Goal: Find contact information: Find contact information

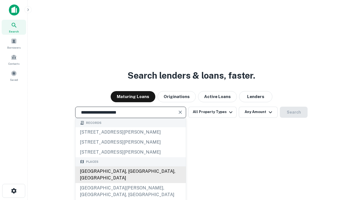
click at [130, 183] on div "Santa Monica, CA, USA" at bounding box center [130, 174] width 110 height 17
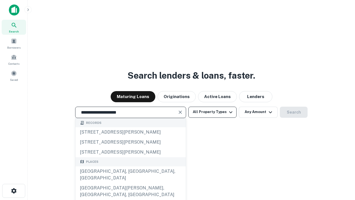
type input "**********"
click at [212, 112] on button "All Property Types" at bounding box center [212, 111] width 48 height 11
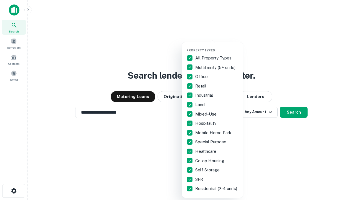
click at [217, 47] on button "button" at bounding box center [216, 47] width 61 height 0
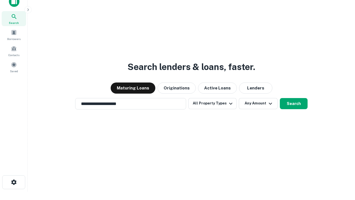
scroll to position [3, 67]
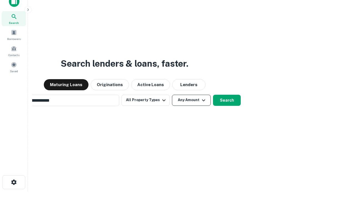
click at [172, 95] on button "Any Amount" at bounding box center [191, 100] width 39 height 11
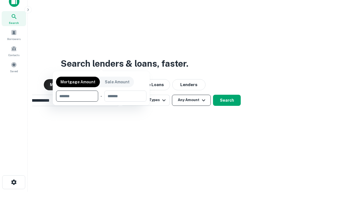
scroll to position [40, 157]
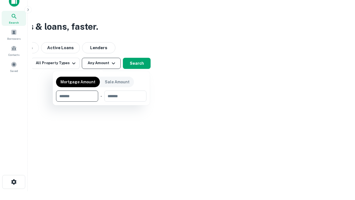
type input "*******"
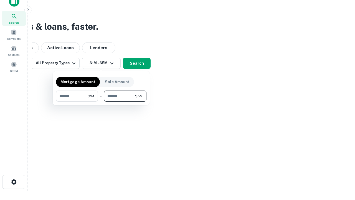
type input "*******"
click at [101, 101] on button "button" at bounding box center [101, 101] width 90 height 0
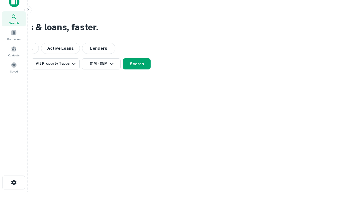
scroll to position [3, 102]
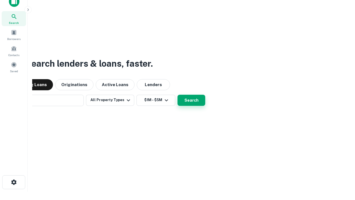
click at [177, 95] on button "Search" at bounding box center [191, 100] width 28 height 11
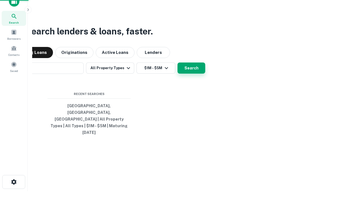
scroll to position [15, 157]
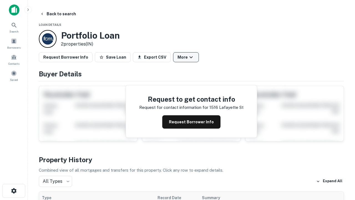
click at [186, 57] on button "More" at bounding box center [186, 57] width 26 height 10
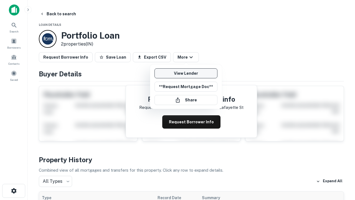
click at [186, 73] on link "View Lender" at bounding box center [185, 73] width 63 height 10
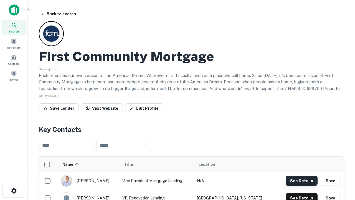
click at [301, 180] on button "See Details" at bounding box center [302, 181] width 32 height 10
click at [14, 190] on icon "button" at bounding box center [14, 190] width 7 height 7
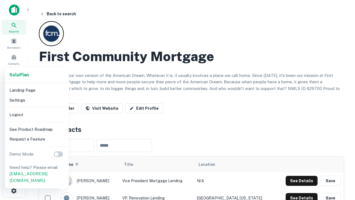
click at [37, 114] on li "Logout" at bounding box center [36, 115] width 59 height 10
